Goal: Obtain resource: Download file/media

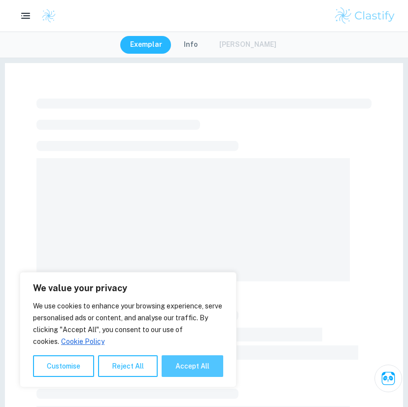
click at [206, 356] on button "Accept All" at bounding box center [193, 366] width 62 height 22
checkbox input "true"
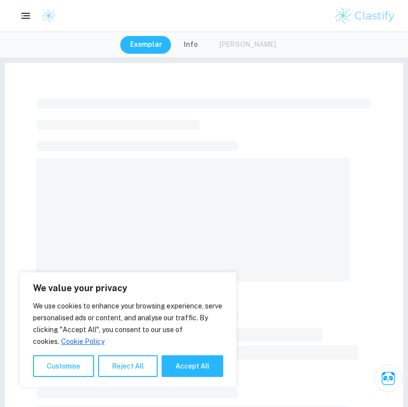
checkbox input "true"
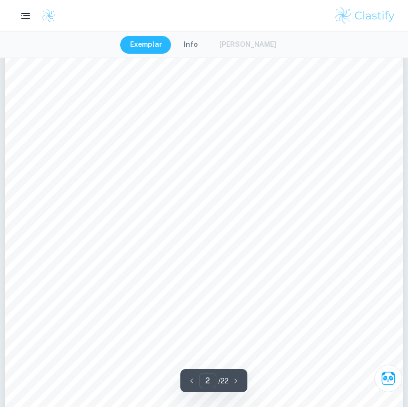
scroll to position [139, 0]
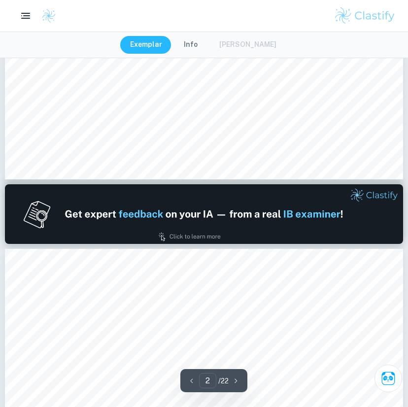
type input "1"
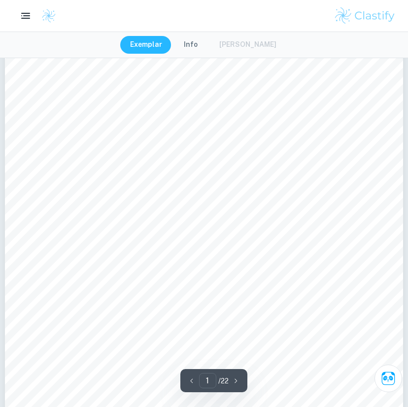
scroll to position [0, 0]
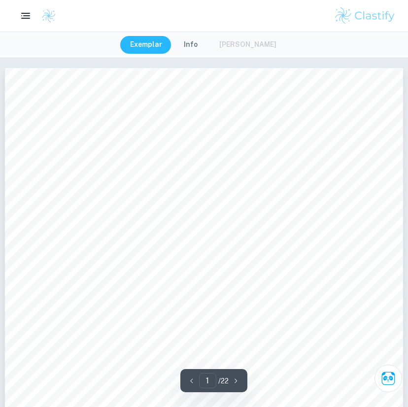
click at [196, 49] on button "Info" at bounding box center [191, 45] width 34 height 18
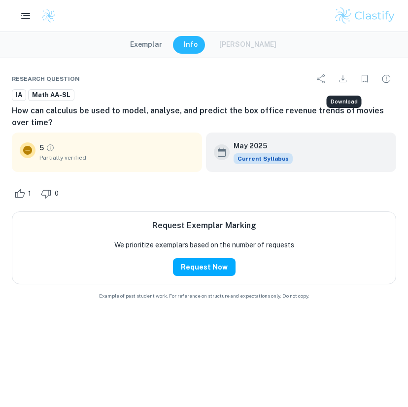
click at [342, 79] on icon "Download" at bounding box center [343, 78] width 7 height 7
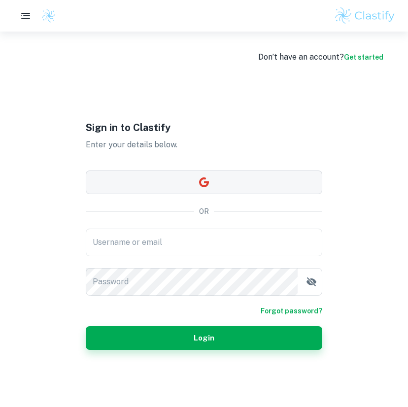
click at [240, 185] on button "button" at bounding box center [204, 183] width 237 height 24
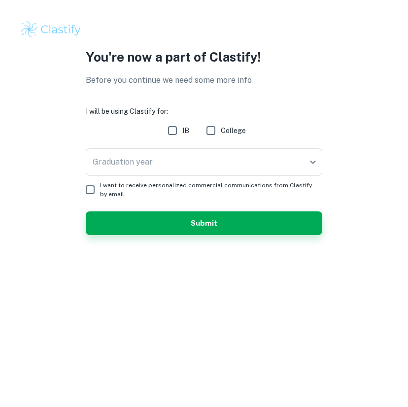
click at [219, 125] on input "College" at bounding box center [211, 131] width 20 height 20
checkbox input "true"
click at [216, 158] on body "We value your privacy We use cookies to enhance your browsing experience, serve…" at bounding box center [204, 203] width 408 height 407
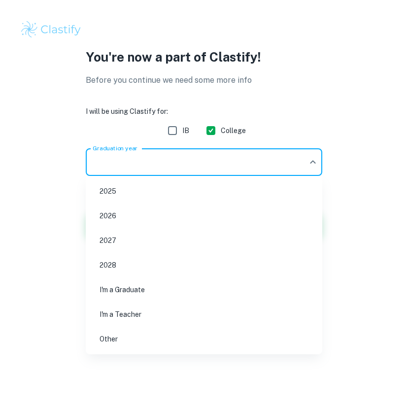
click at [198, 213] on li "2026" at bounding box center [204, 216] width 229 height 23
type input "2026"
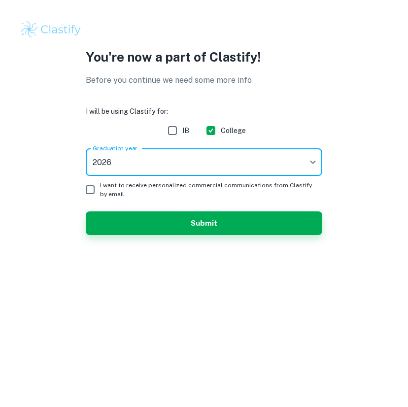
click at [177, 189] on span "I want to receive personalized commercial communications from Clastify by email." at bounding box center [207, 190] width 214 height 18
click at [100, 189] on input "I want to receive personalized commercial communications from Clastify by email." at bounding box center [90, 190] width 20 height 20
checkbox input "true"
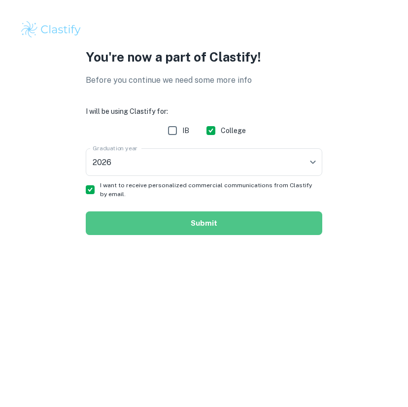
click at [183, 224] on button "Submit" at bounding box center [204, 223] width 237 height 24
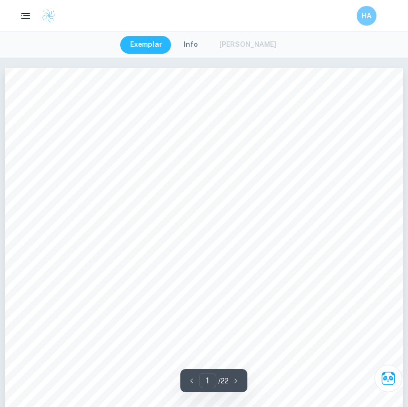
click at [203, 48] on button "Info" at bounding box center [191, 45] width 34 height 18
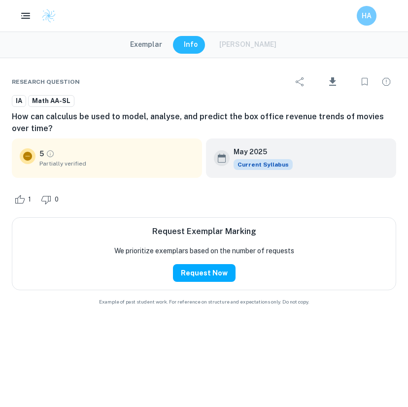
click at [334, 79] on icon "Download" at bounding box center [332, 81] width 7 height 8
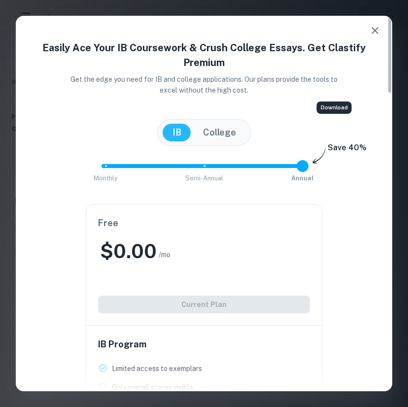
click at [369, 26] on icon "button" at bounding box center [375, 31] width 12 height 12
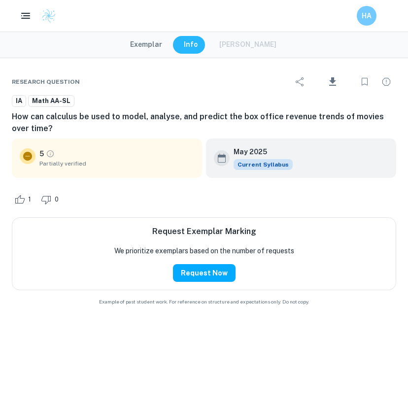
click at [158, 50] on button "Exemplar" at bounding box center [146, 45] width 52 height 18
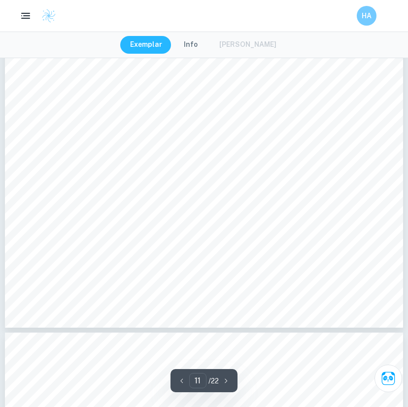
type input "12"
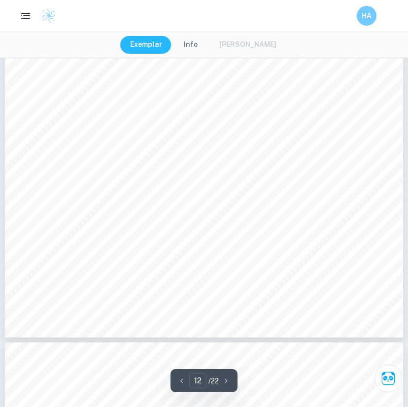
scroll to position [6796, 0]
